Goal: Use online tool/utility

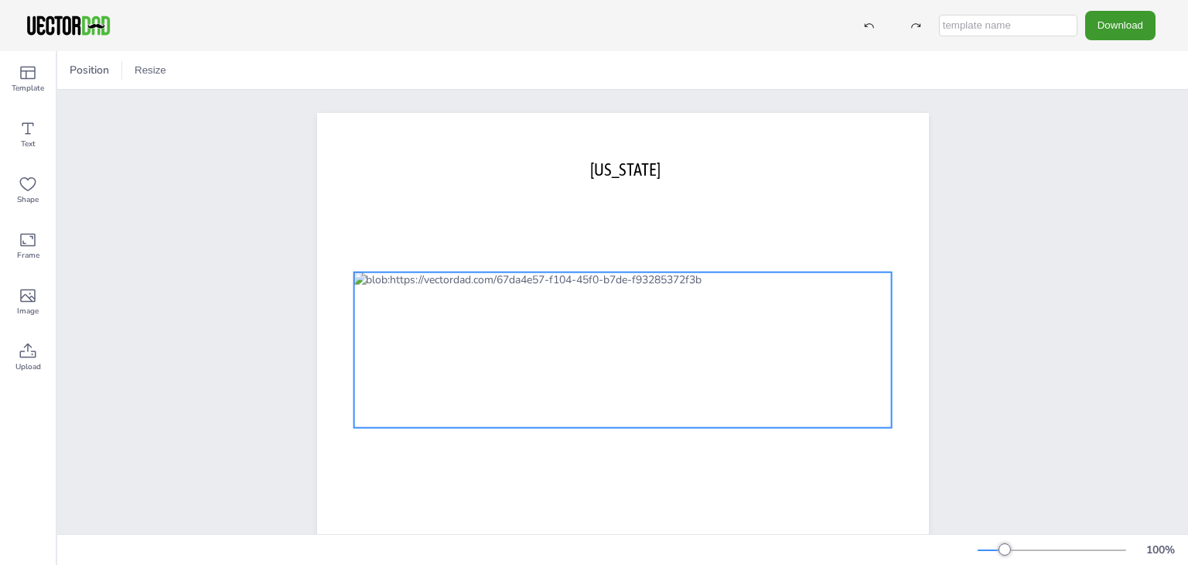
click at [646, 336] on div at bounding box center [622, 349] width 538 height 155
click at [28, 240] on icon at bounding box center [28, 239] width 19 height 19
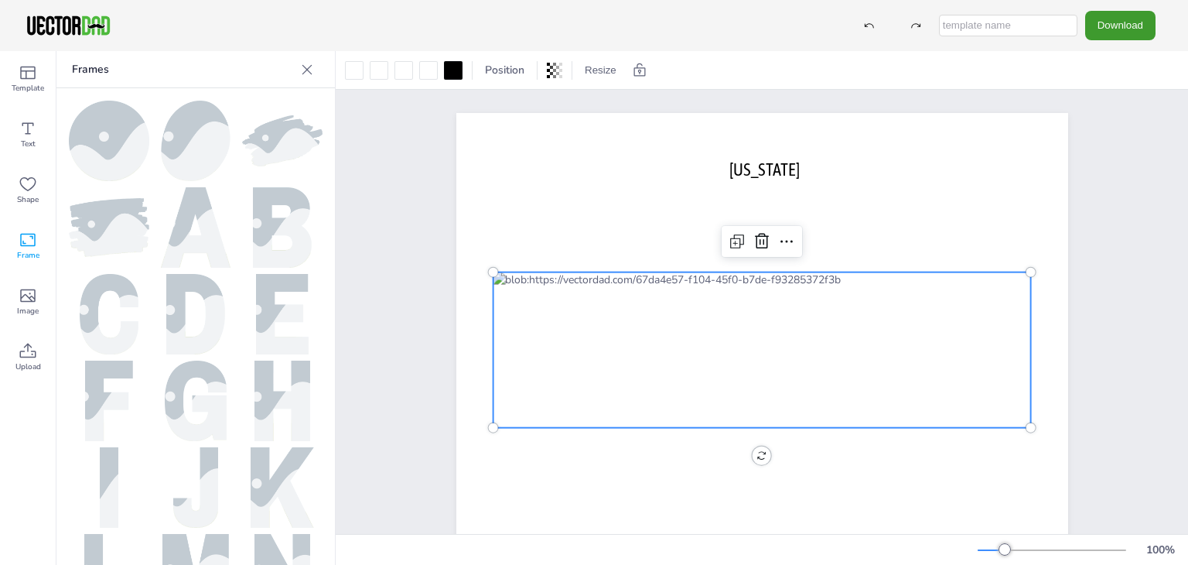
click at [793, 341] on div at bounding box center [762, 349] width 538 height 155
click at [30, 131] on icon at bounding box center [28, 128] width 19 height 19
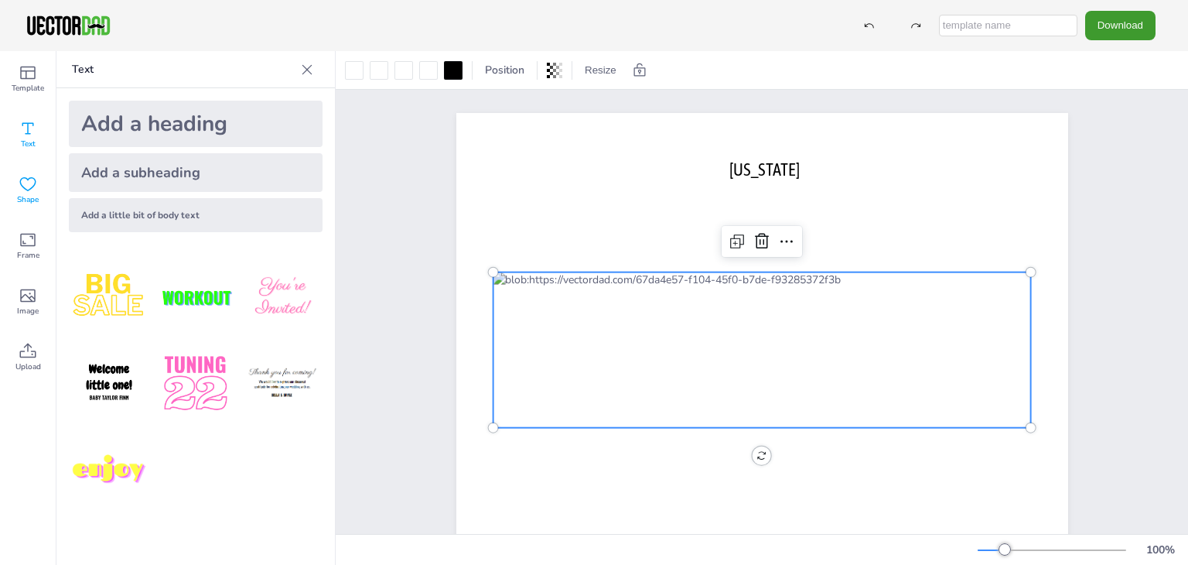
click at [33, 189] on icon at bounding box center [28, 184] width 19 height 19
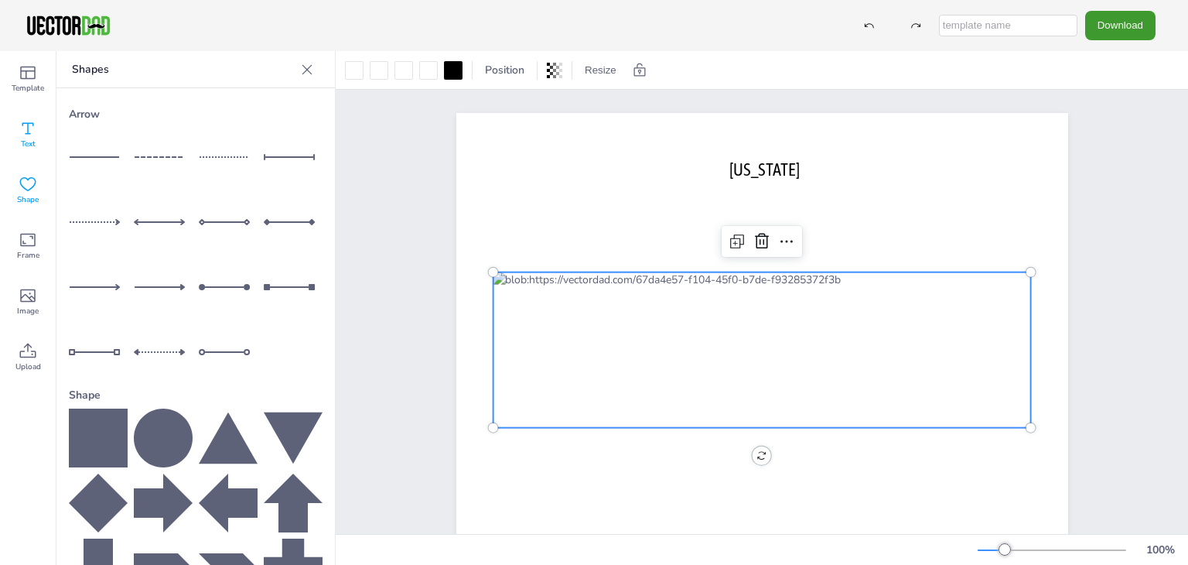
click at [30, 131] on icon at bounding box center [28, 128] width 19 height 19
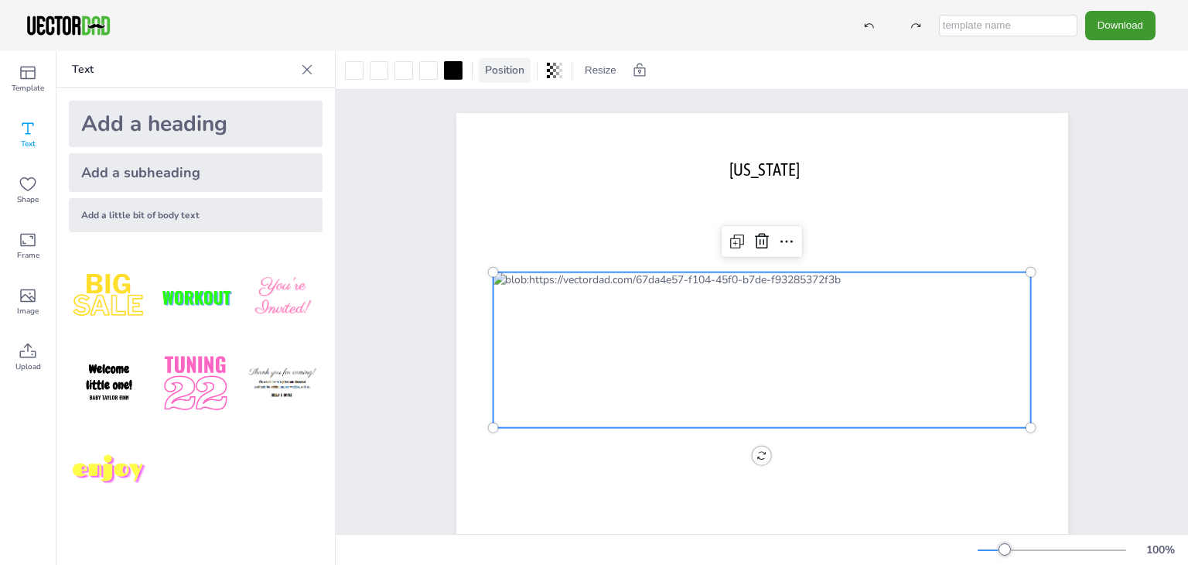
click at [488, 72] on span "Position" at bounding box center [505, 70] width 46 height 15
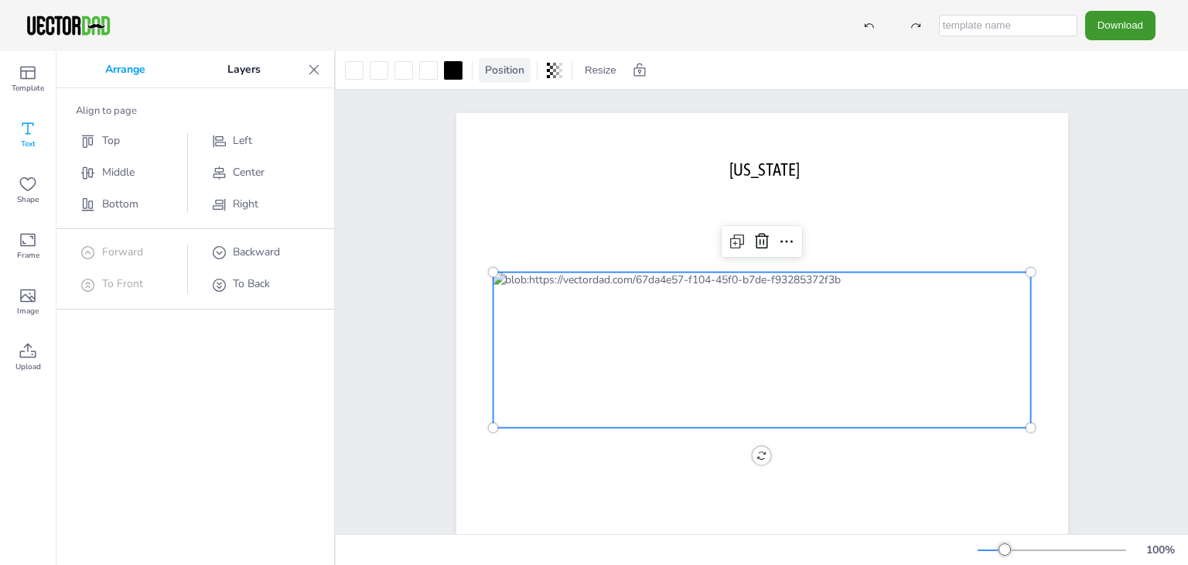
click at [488, 72] on span "Position" at bounding box center [505, 70] width 46 height 15
click at [19, 295] on icon at bounding box center [28, 295] width 19 height 19
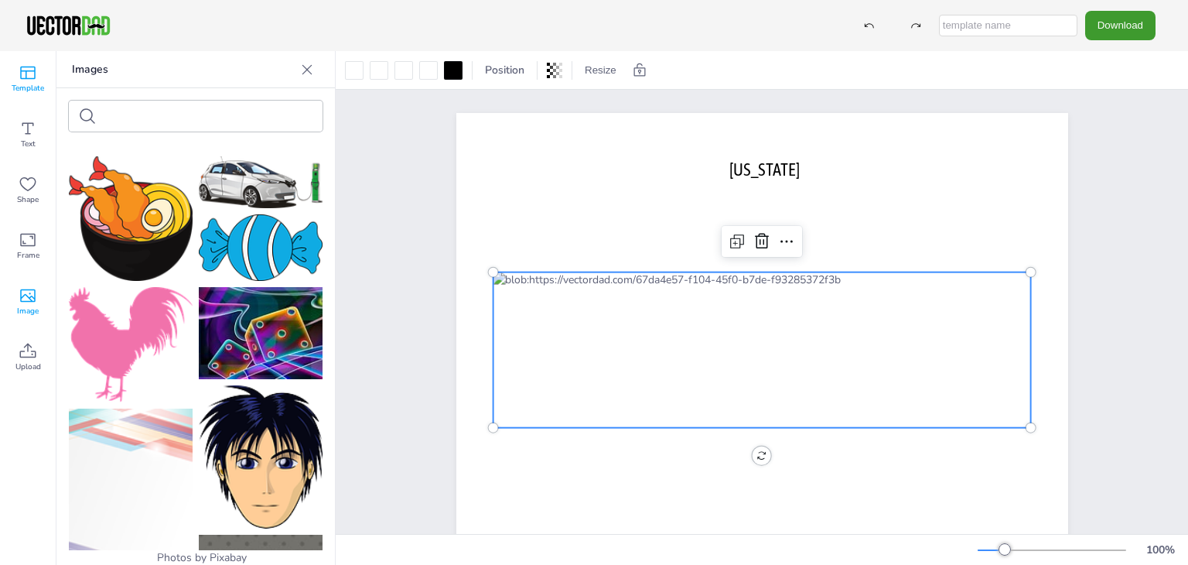
click at [25, 77] on icon at bounding box center [28, 72] width 19 height 19
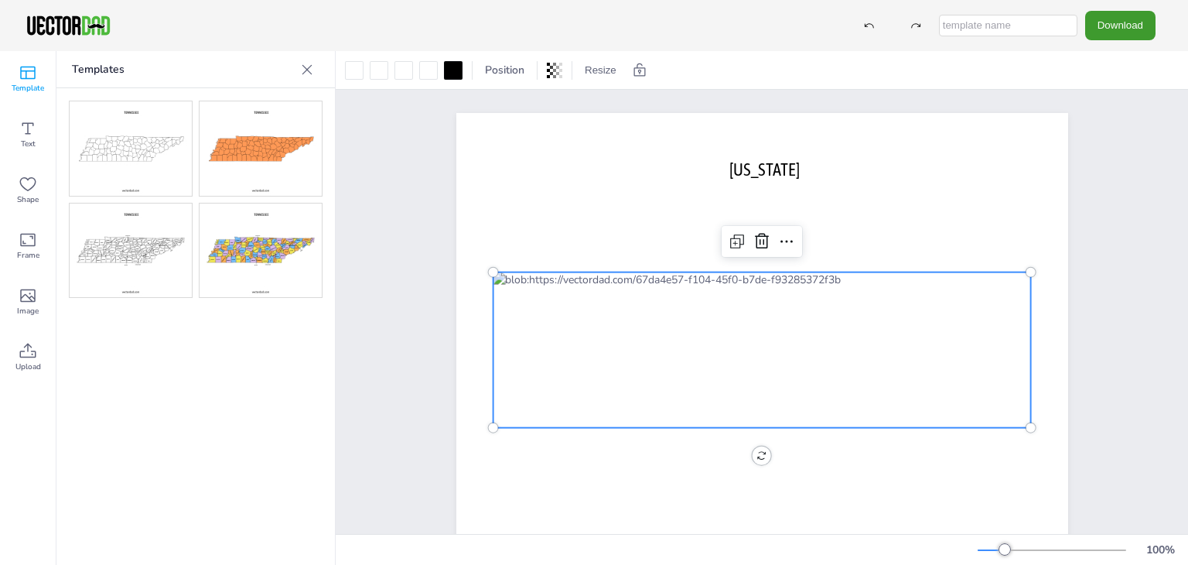
click at [264, 251] on img at bounding box center [261, 250] width 122 height 94
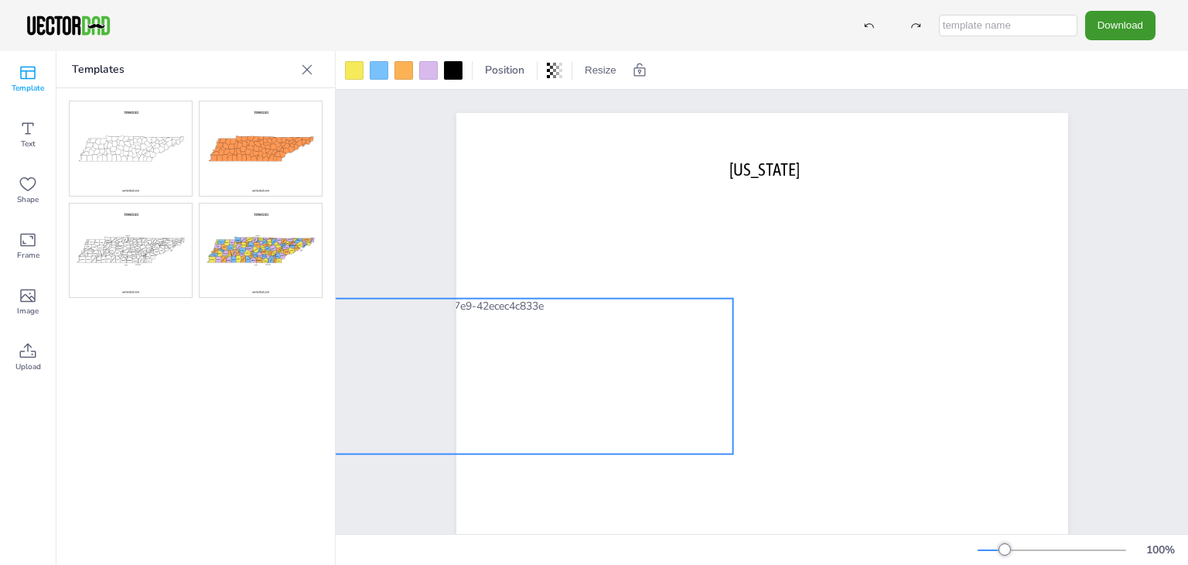
drag, startPoint x: 817, startPoint y: 320, endPoint x: 519, endPoint y: 346, distance: 298.9
click at [519, 346] on div at bounding box center [464, 375] width 538 height 155
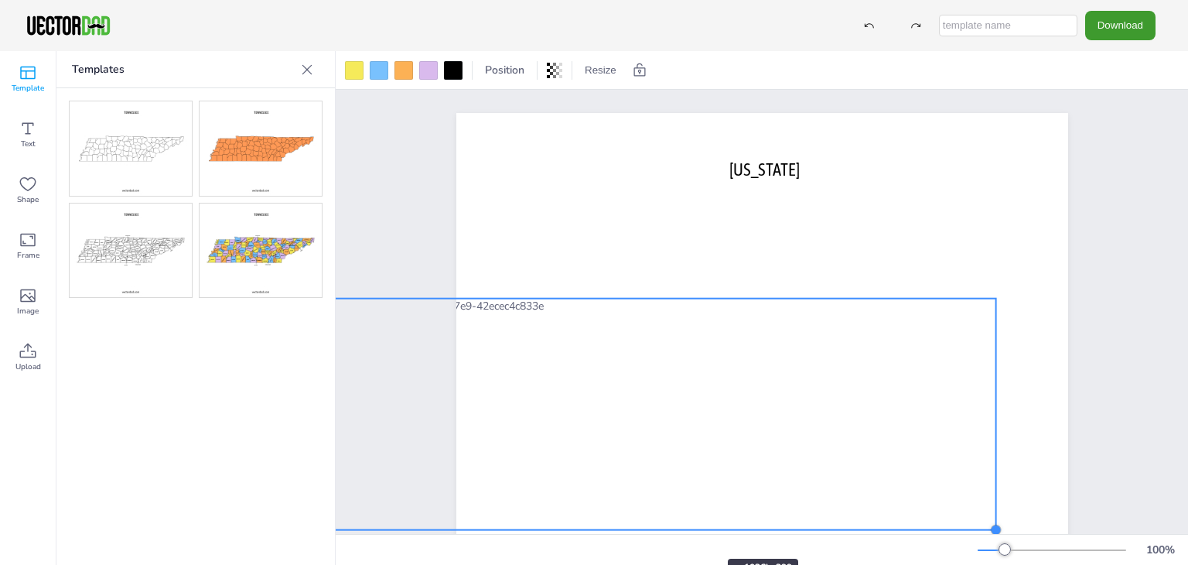
drag, startPoint x: 729, startPoint y: 455, endPoint x: 690, endPoint y: 527, distance: 82.7
click at [684, 530] on div "[US_STATE] [DOMAIN_NAME]" at bounding box center [762, 312] width 852 height 444
click at [592, 70] on button "Resize" at bounding box center [600, 70] width 44 height 25
click at [597, 72] on li "A4 Landscape (11.75in x 8.25in)" at bounding box center [671, 71] width 187 height 30
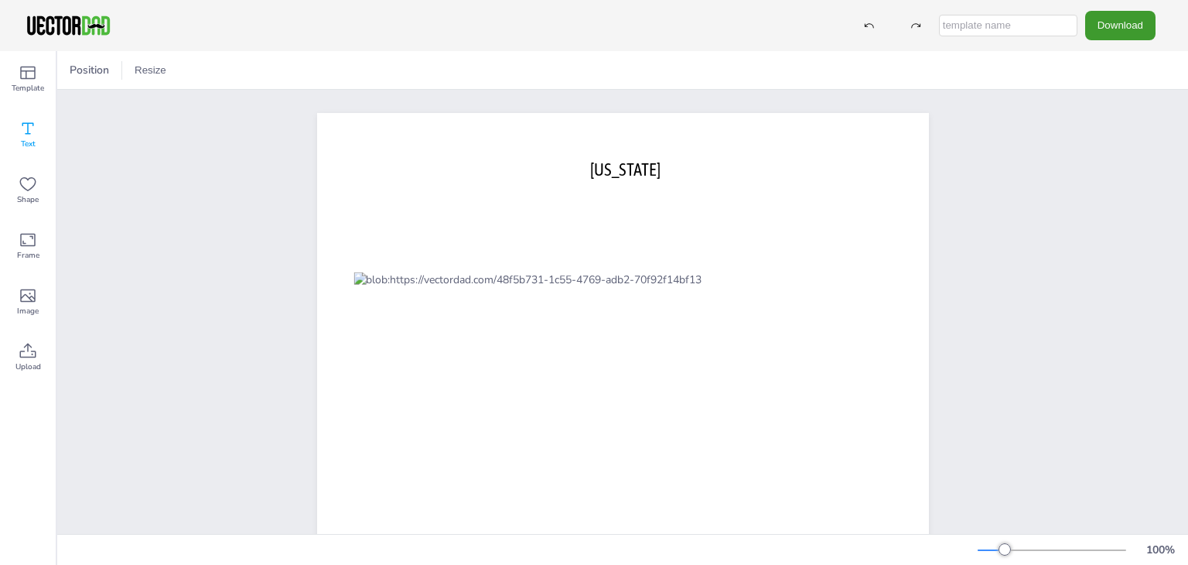
click at [15, 138] on div "Text" at bounding box center [28, 135] width 56 height 56
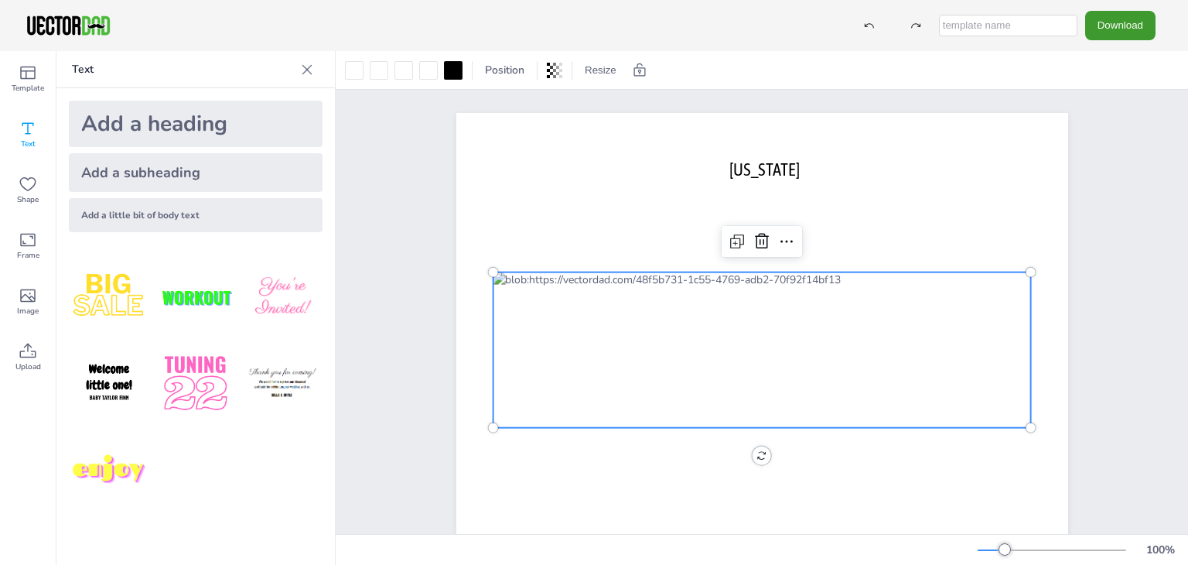
click at [772, 339] on div at bounding box center [762, 349] width 538 height 155
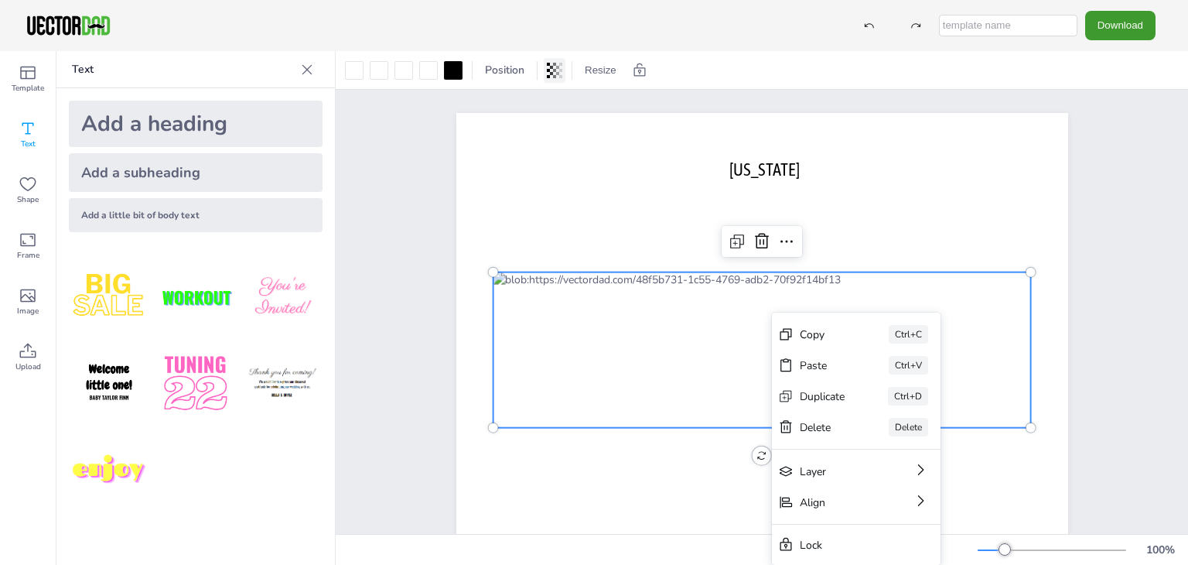
click at [548, 72] on icon at bounding box center [554, 70] width 15 height 15
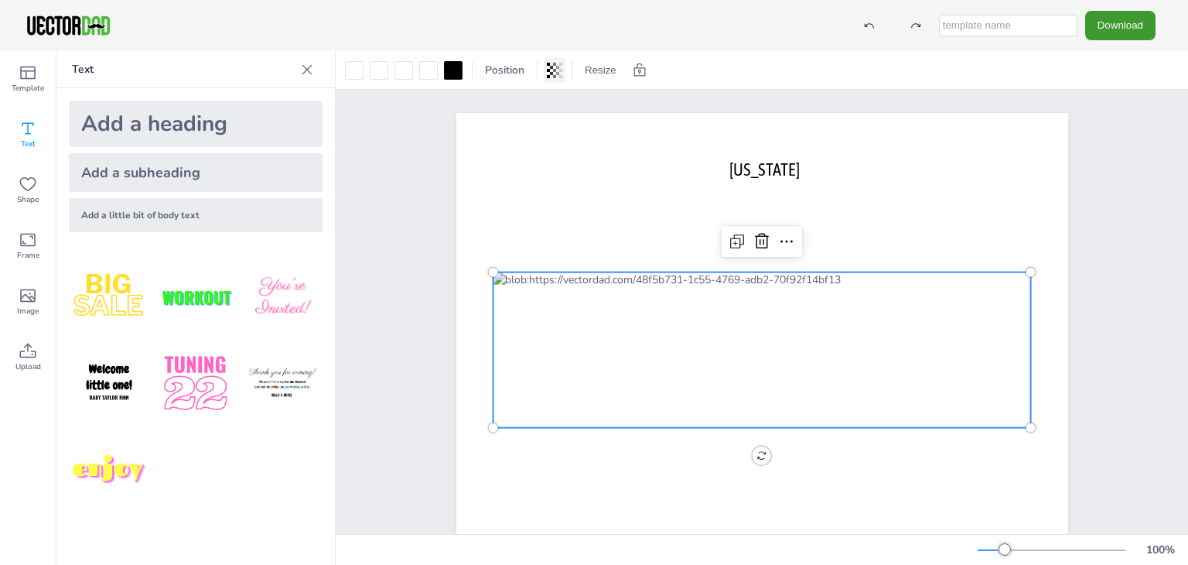
click at [548, 72] on icon at bounding box center [554, 70] width 15 height 15
click at [452, 69] on div at bounding box center [453, 70] width 19 height 19
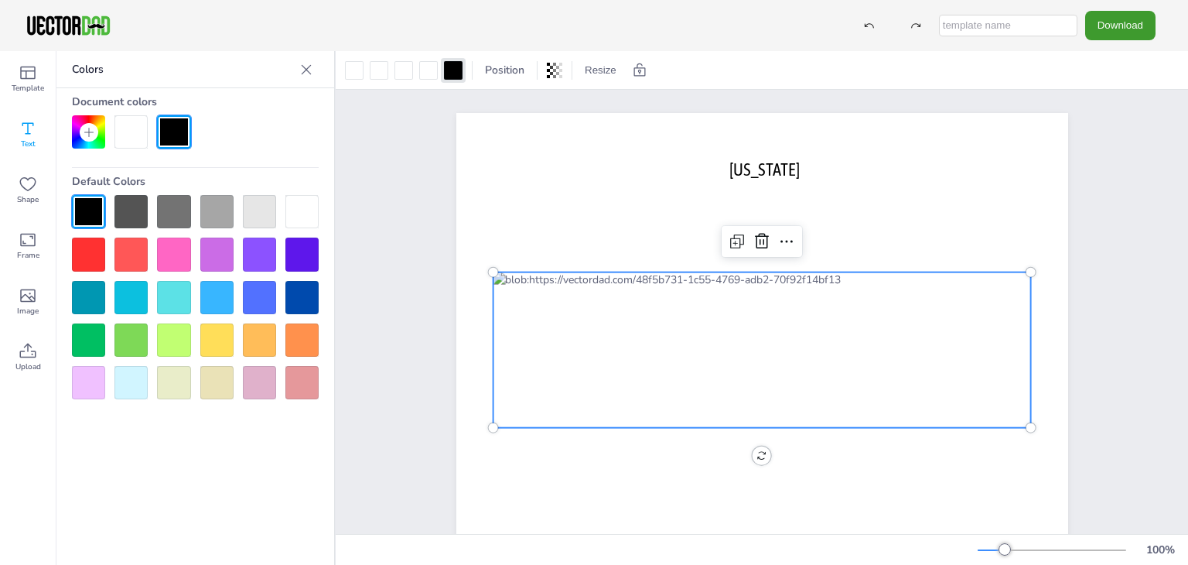
click at [171, 347] on div at bounding box center [173, 339] width 33 height 33
click at [125, 214] on div at bounding box center [130, 211] width 33 height 33
